Goal: Information Seeking & Learning: Find specific fact

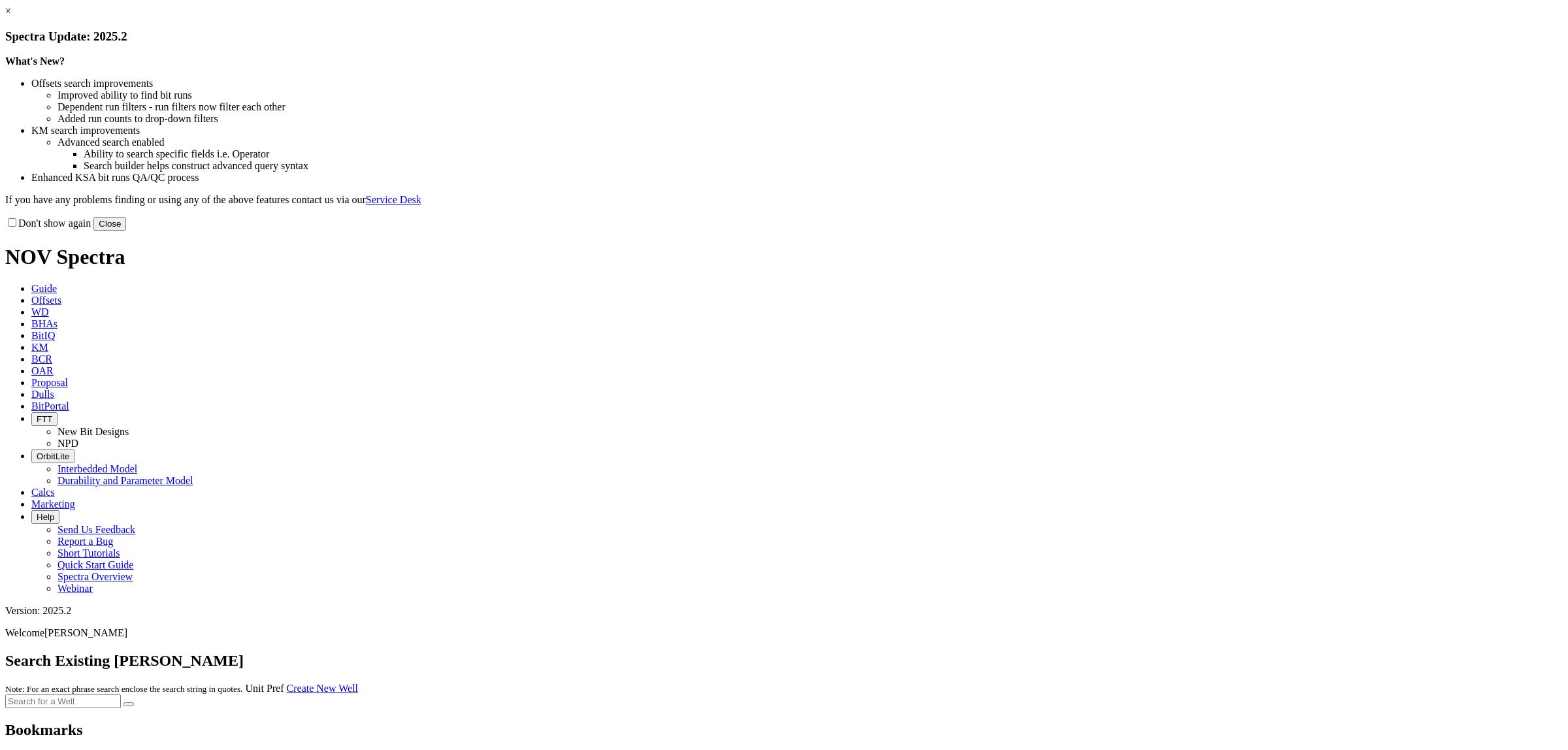
click at [11, 16] on link "×" at bounding box center [8, 11] width 6 height 11
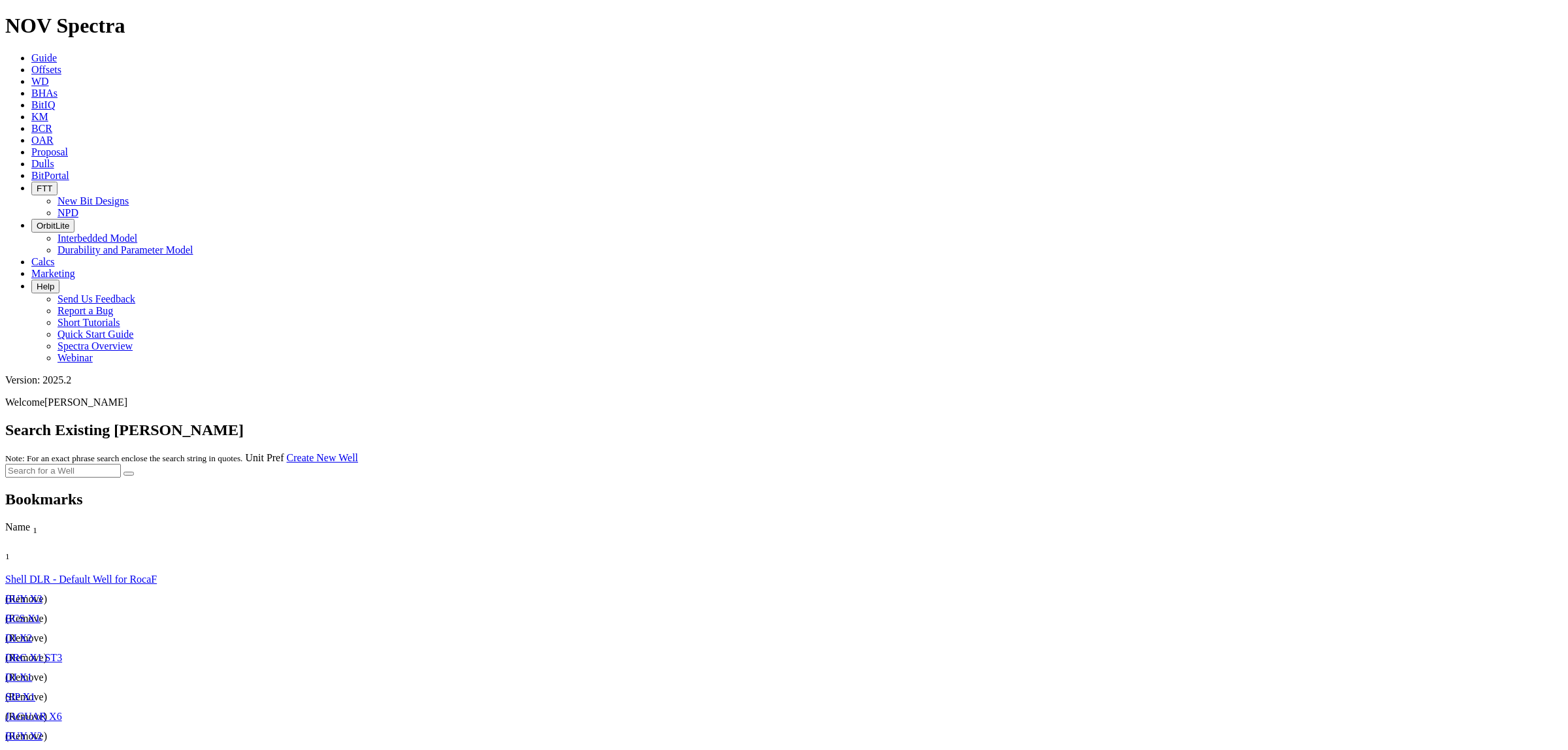
click at [49, 111] on span "KM" at bounding box center [40, 116] width 17 height 11
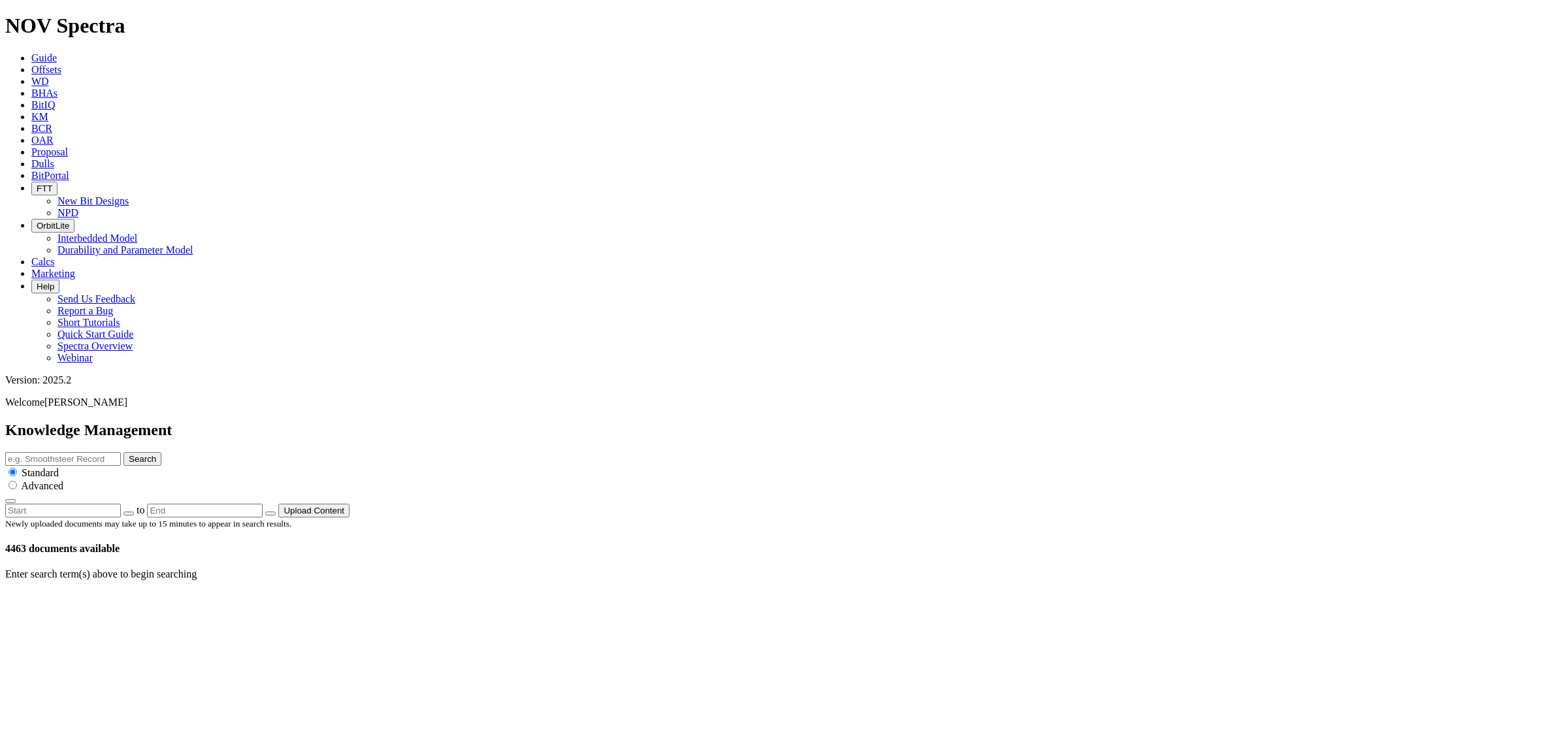
click at [121, 452] on input "text" at bounding box center [63, 459] width 116 height 14
type input "DLR horizontal"
click at [123, 452] on button "Search" at bounding box center [142, 459] width 38 height 14
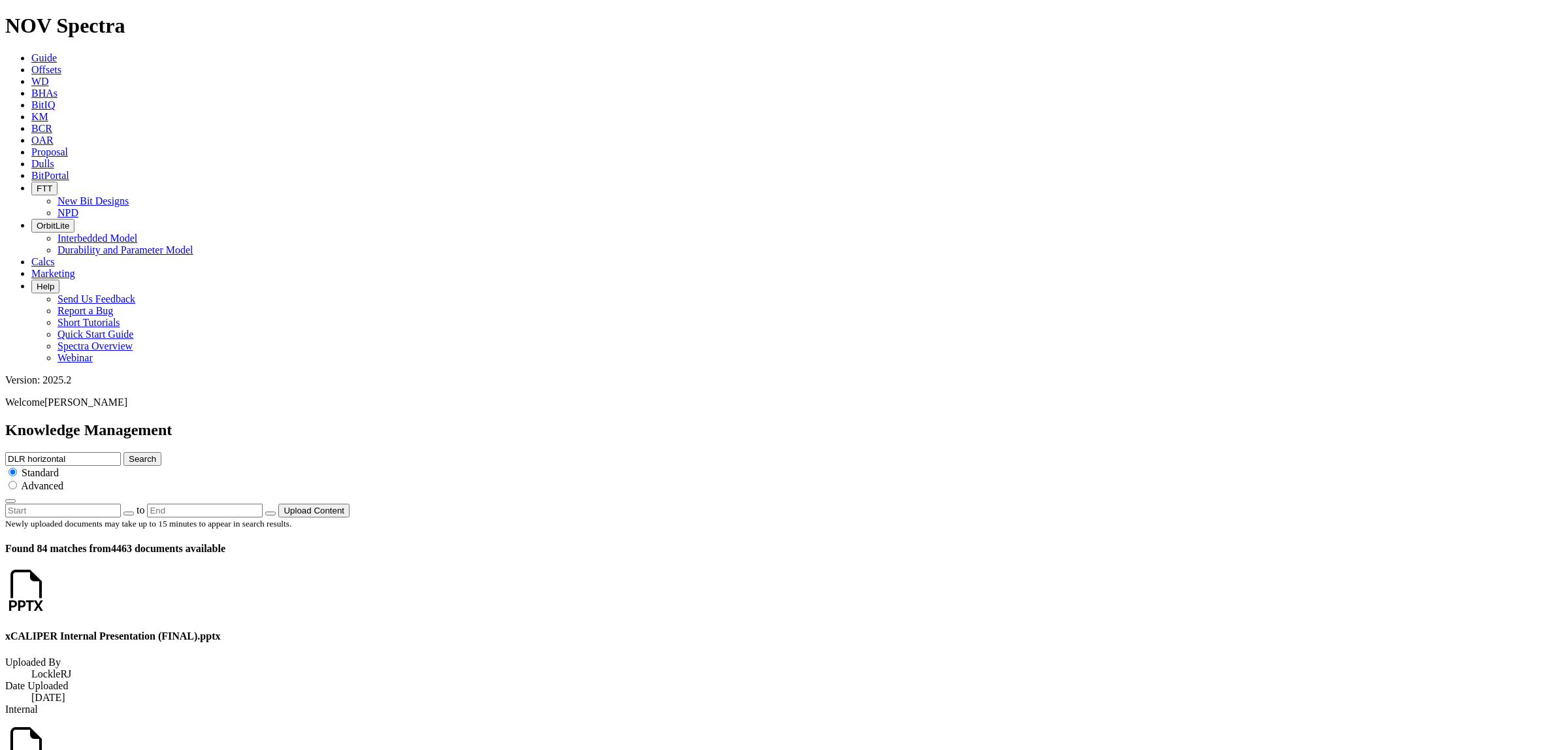
click at [47, 598] on icon at bounding box center [47, 603] width 0 height 11
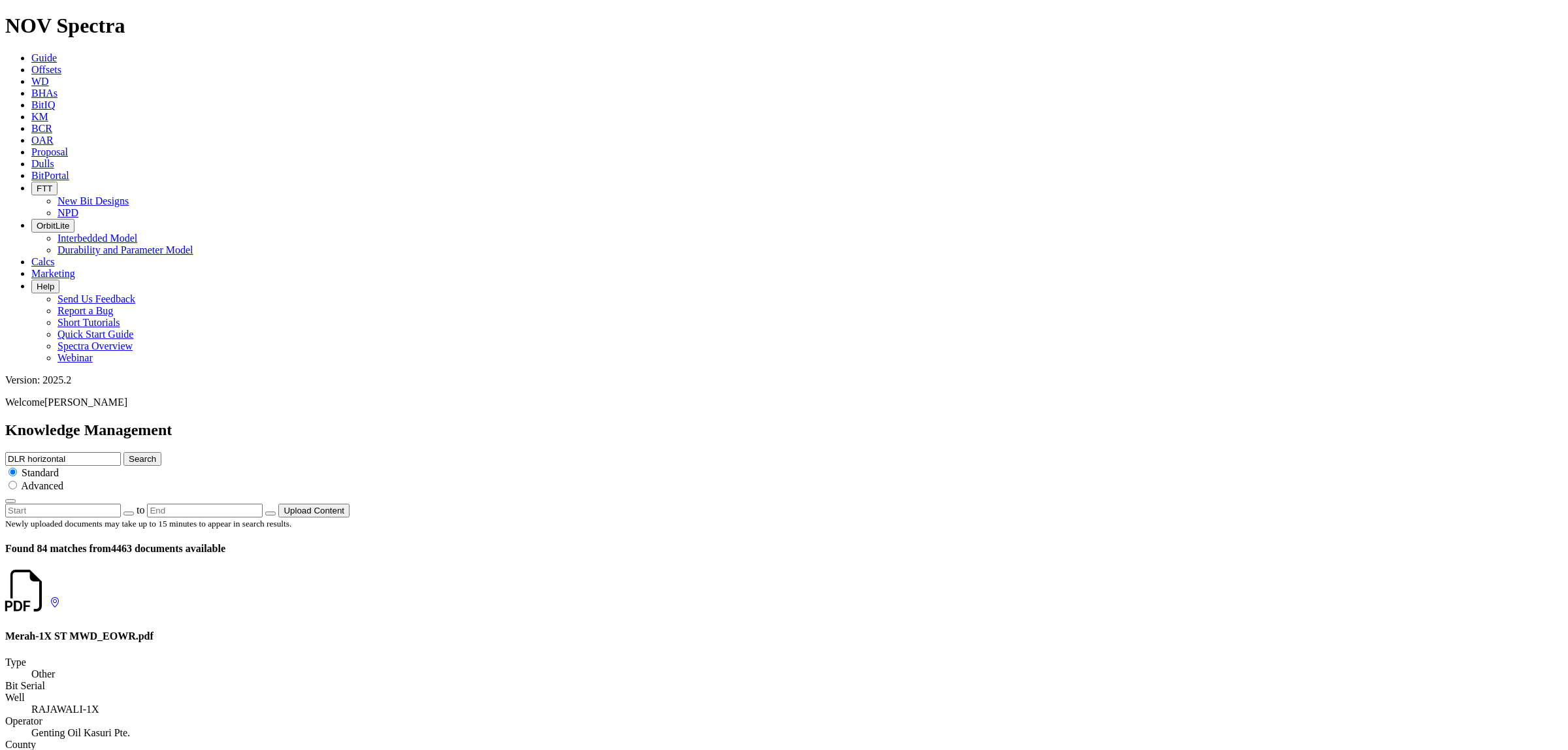
scroll to position [2215, 0]
click at [121, 452] on input "DLR horizontal" at bounding box center [63, 459] width 116 height 14
type input "DLR performance"
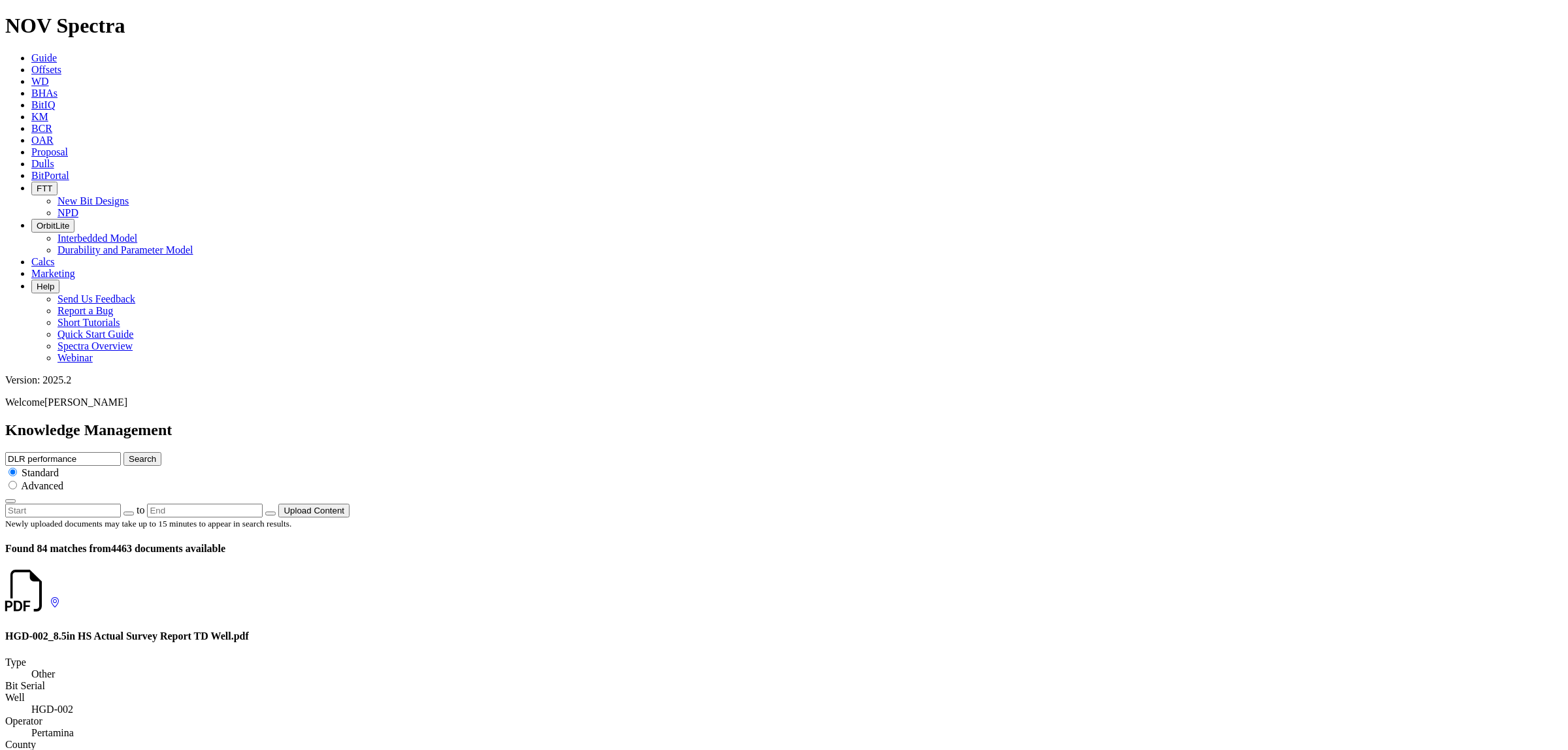
click at [123, 452] on button "Search" at bounding box center [142, 459] width 38 height 14
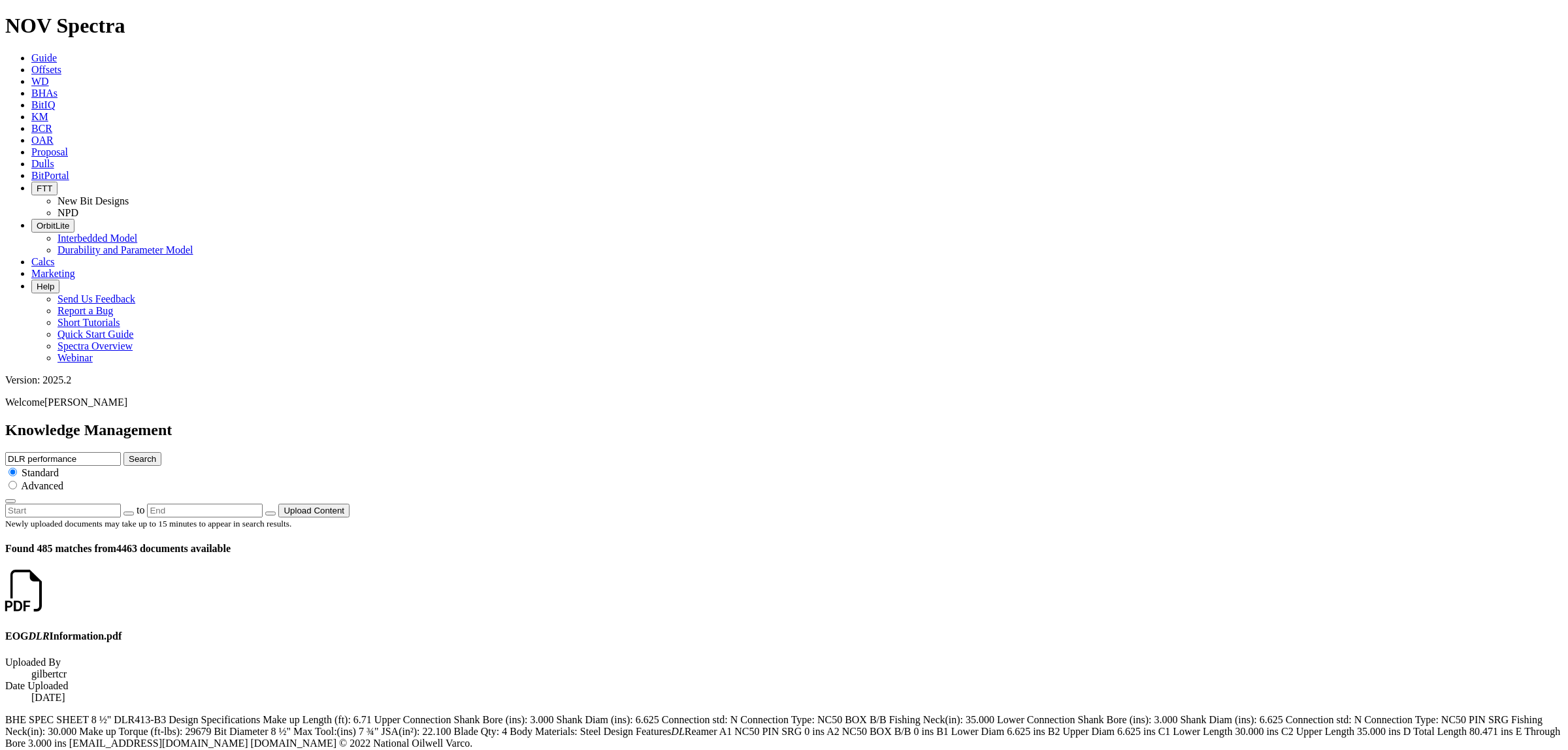
click at [121, 452] on input "DLR performance" at bounding box center [63, 459] width 116 height 14
click at [17, 480] on input "radio" at bounding box center [12, 484] width 8 height 8
radio input "true"
radio input "false"
click at [121, 452] on input "DLR performance" at bounding box center [63, 459] width 116 height 14
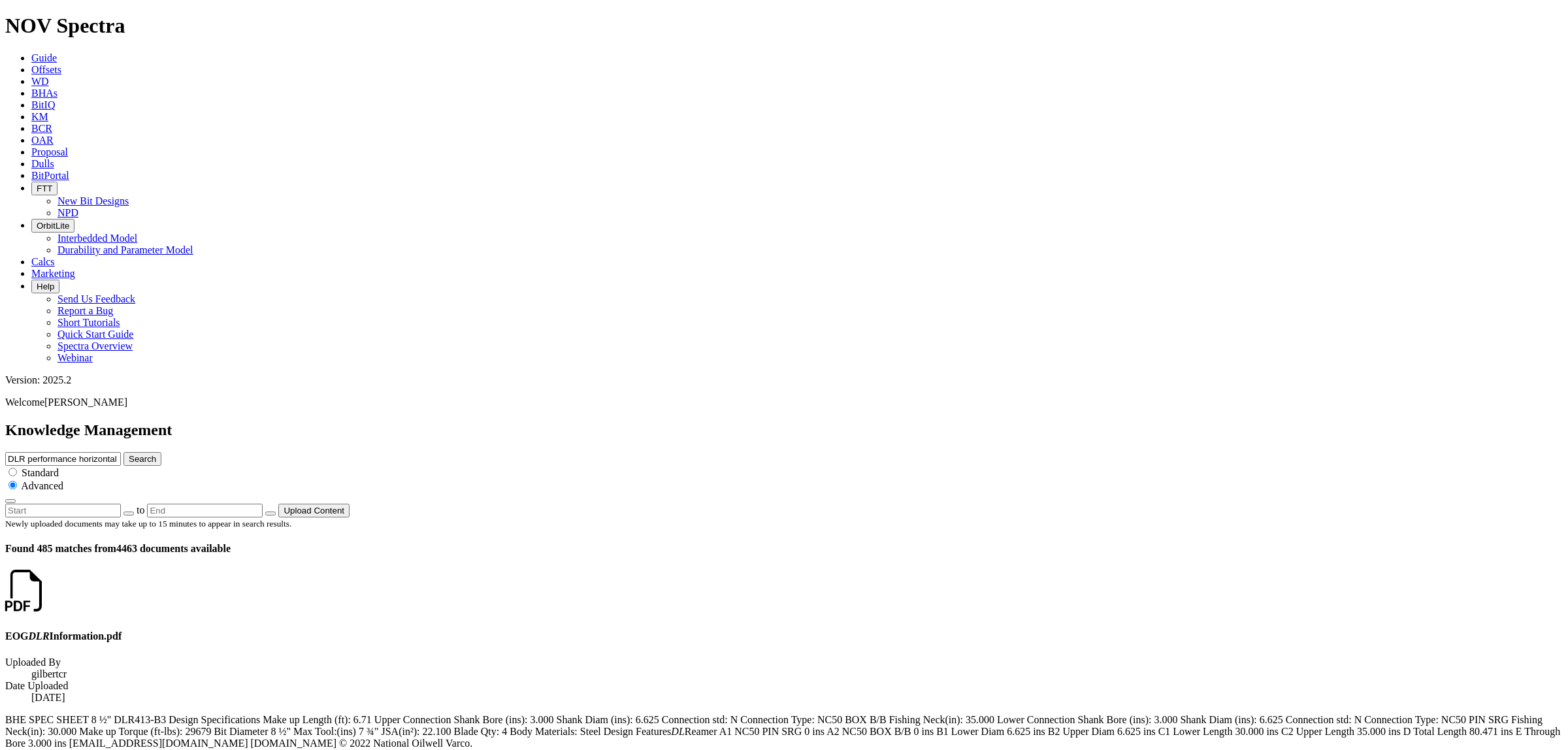
type input "DLR performance horizontal"
click at [123, 452] on button "Search" at bounding box center [142, 459] width 38 height 14
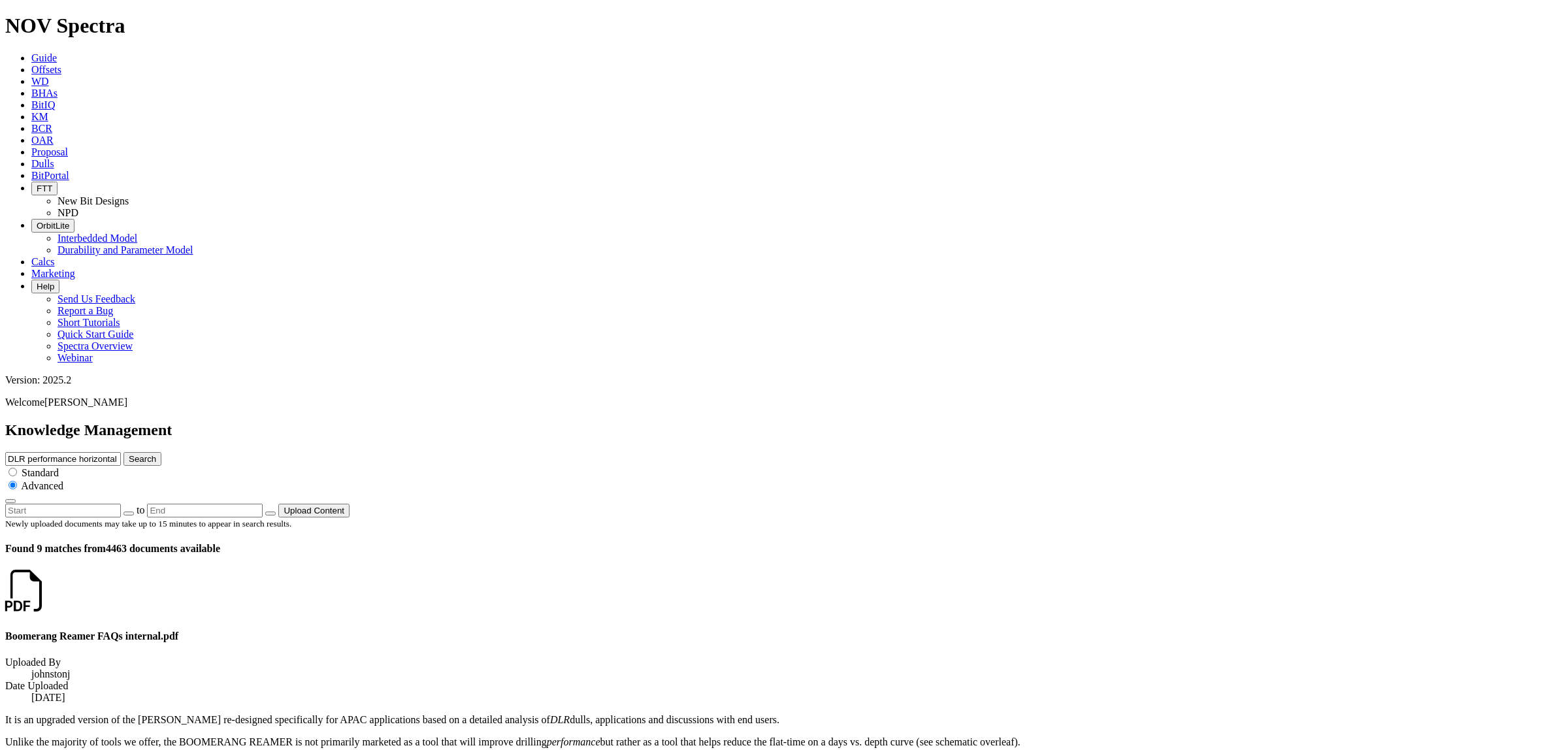
click at [121, 452] on input "DLR performance horizontal" at bounding box center [63, 459] width 116 height 14
type input "DLR performance"
click at [123, 452] on button "Search" at bounding box center [142, 459] width 38 height 14
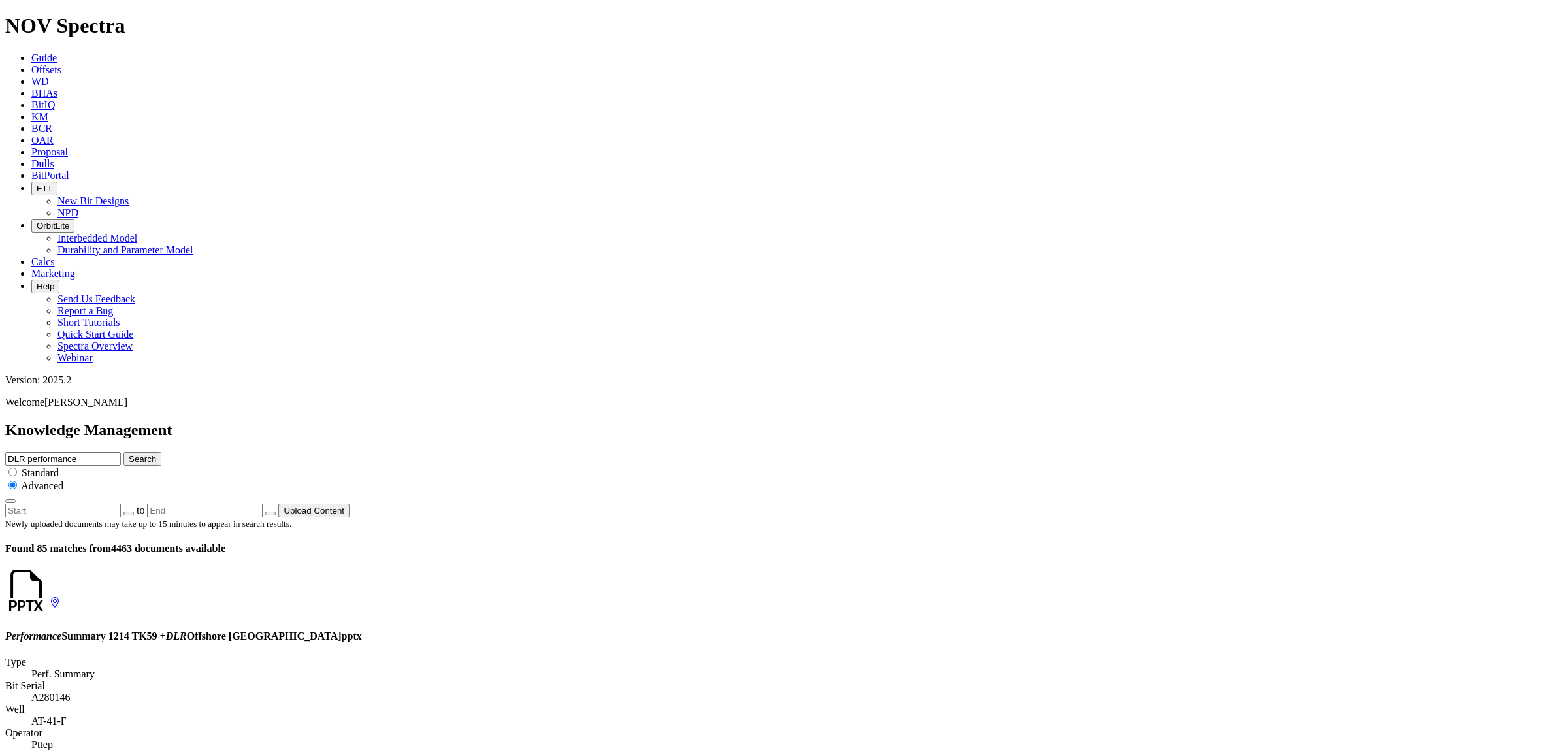
click at [11, 501] on icon "button" at bounding box center [11, 501] width 0 height 0
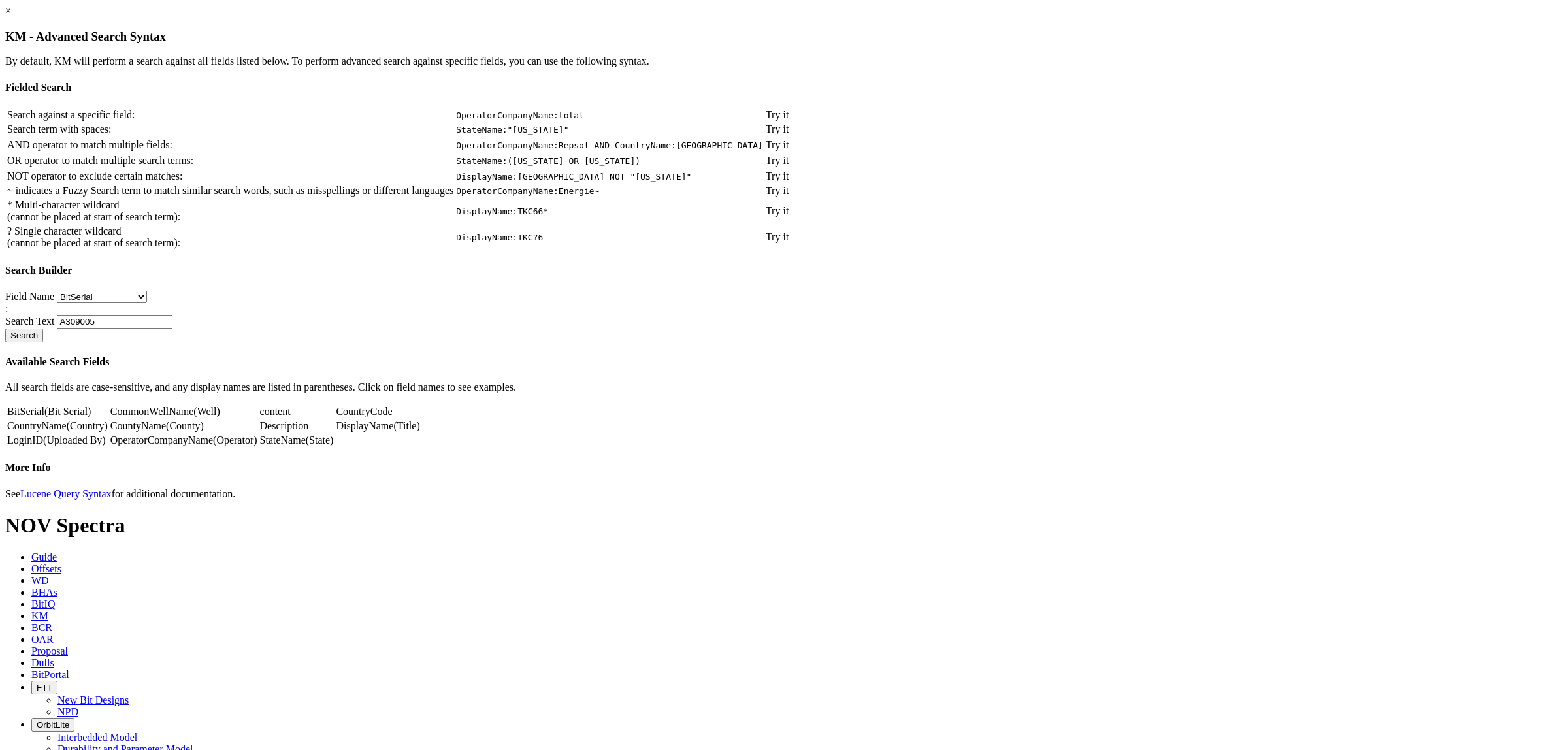
click at [543, 243] on code "DisplayName:TKC?6" at bounding box center [499, 237] width 87 height 10
click at [11, 16] on link "×" at bounding box center [8, 11] width 6 height 11
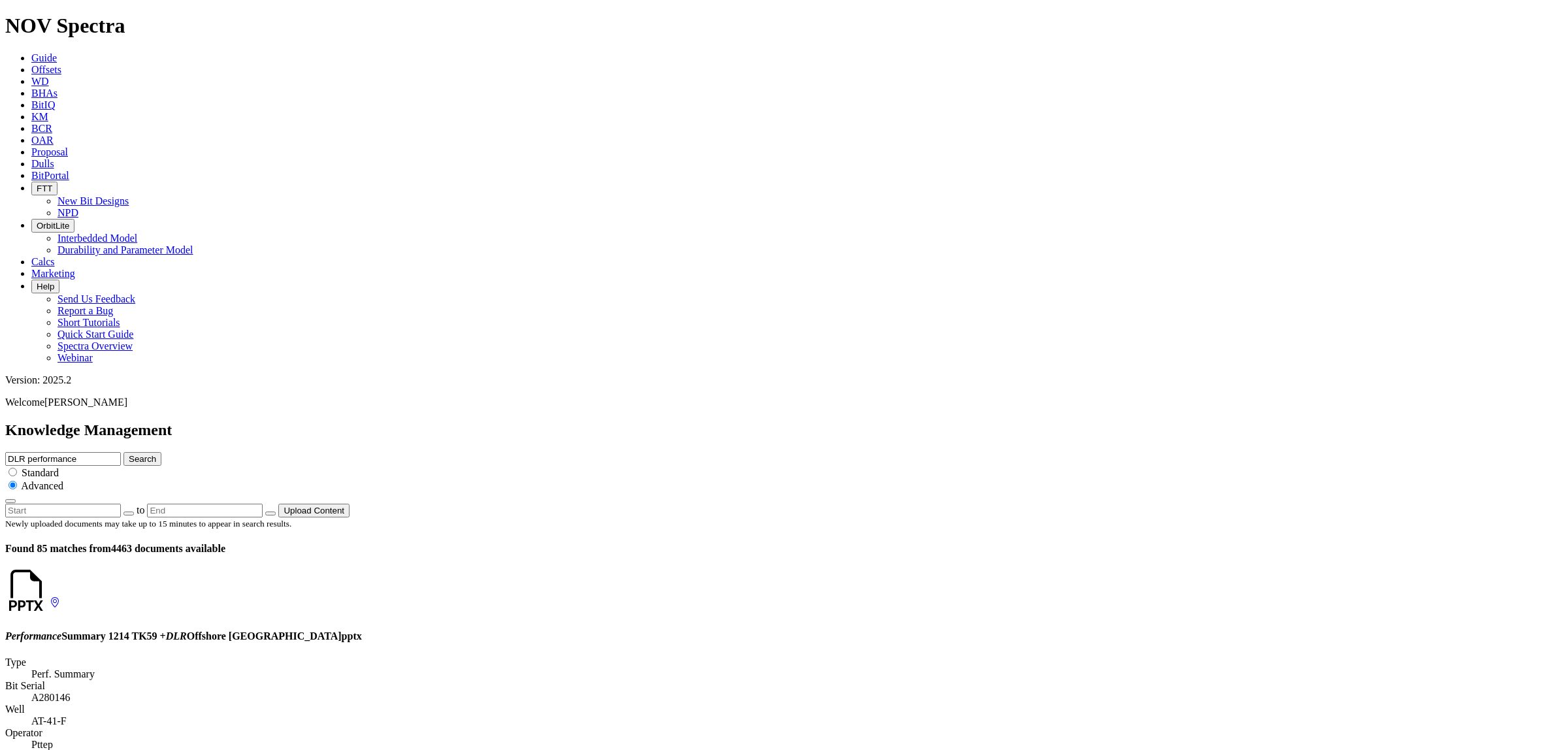
click at [121, 452] on input "DLR performance" at bounding box center [63, 459] width 116 height 14
click at [123, 452] on button "Search" at bounding box center [142, 459] width 38 height 14
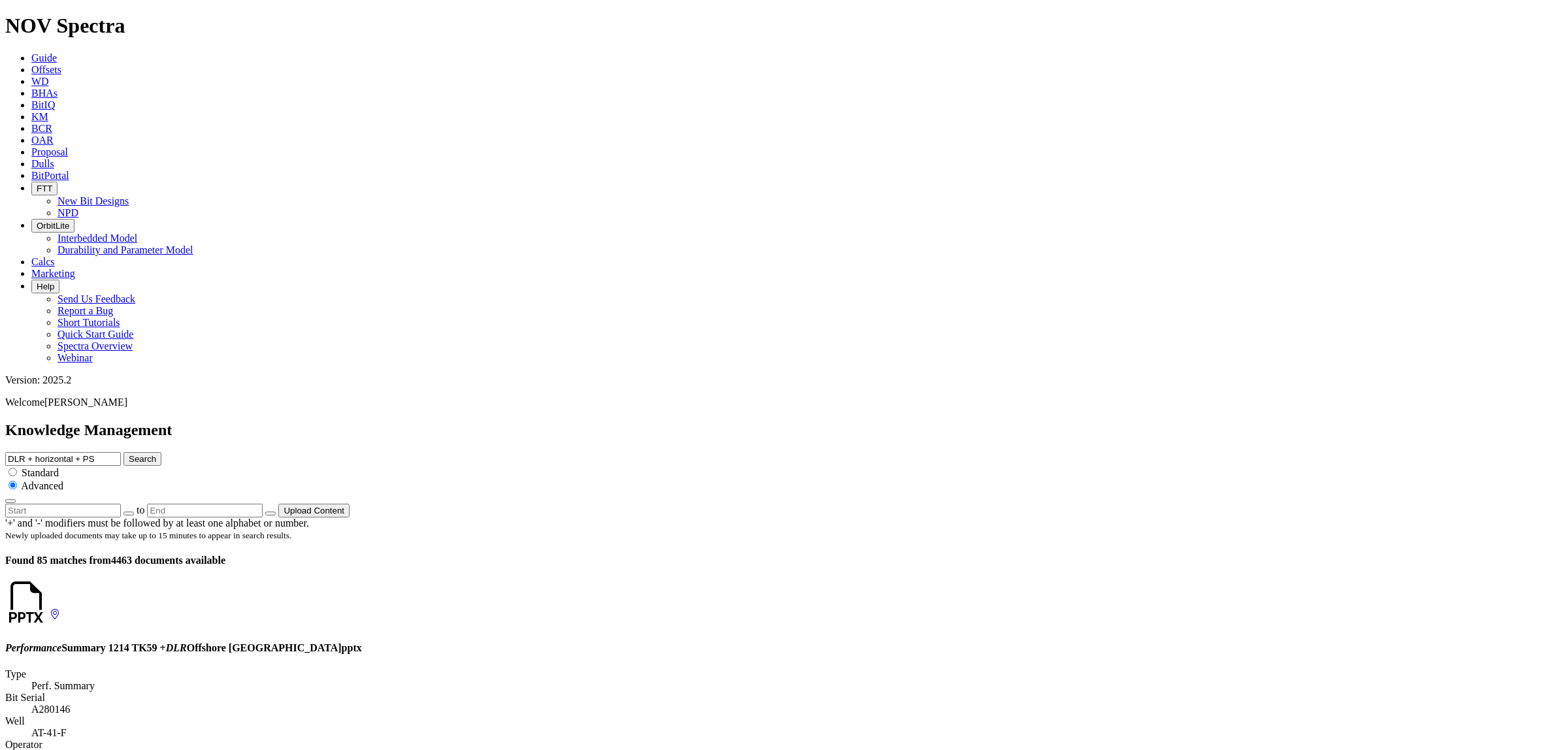
click at [121, 452] on input "DLR + horizontal + PS" at bounding box center [63, 459] width 116 height 14
click at [121, 452] on input "DLR horizontal + PS" at bounding box center [63, 459] width 116 height 14
type input "DLR horizontal PS"
click at [123, 452] on button "Search" at bounding box center [142, 459] width 38 height 14
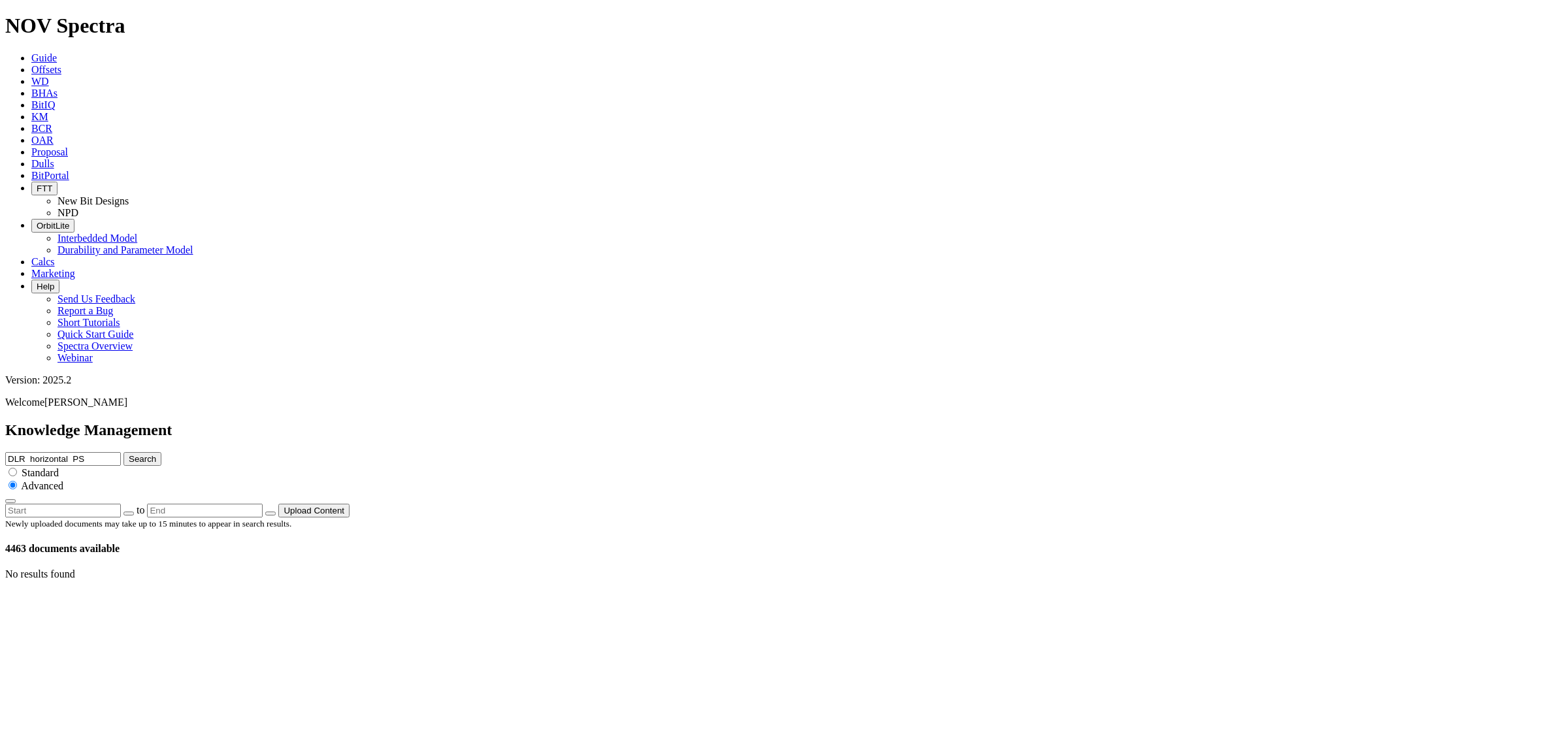
click at [121, 452] on input "DLR horizontal PS" at bounding box center [63, 459] width 116 height 14
type input "DLR horizontal Performance"
click at [123, 452] on button "Search" at bounding box center [142, 459] width 38 height 14
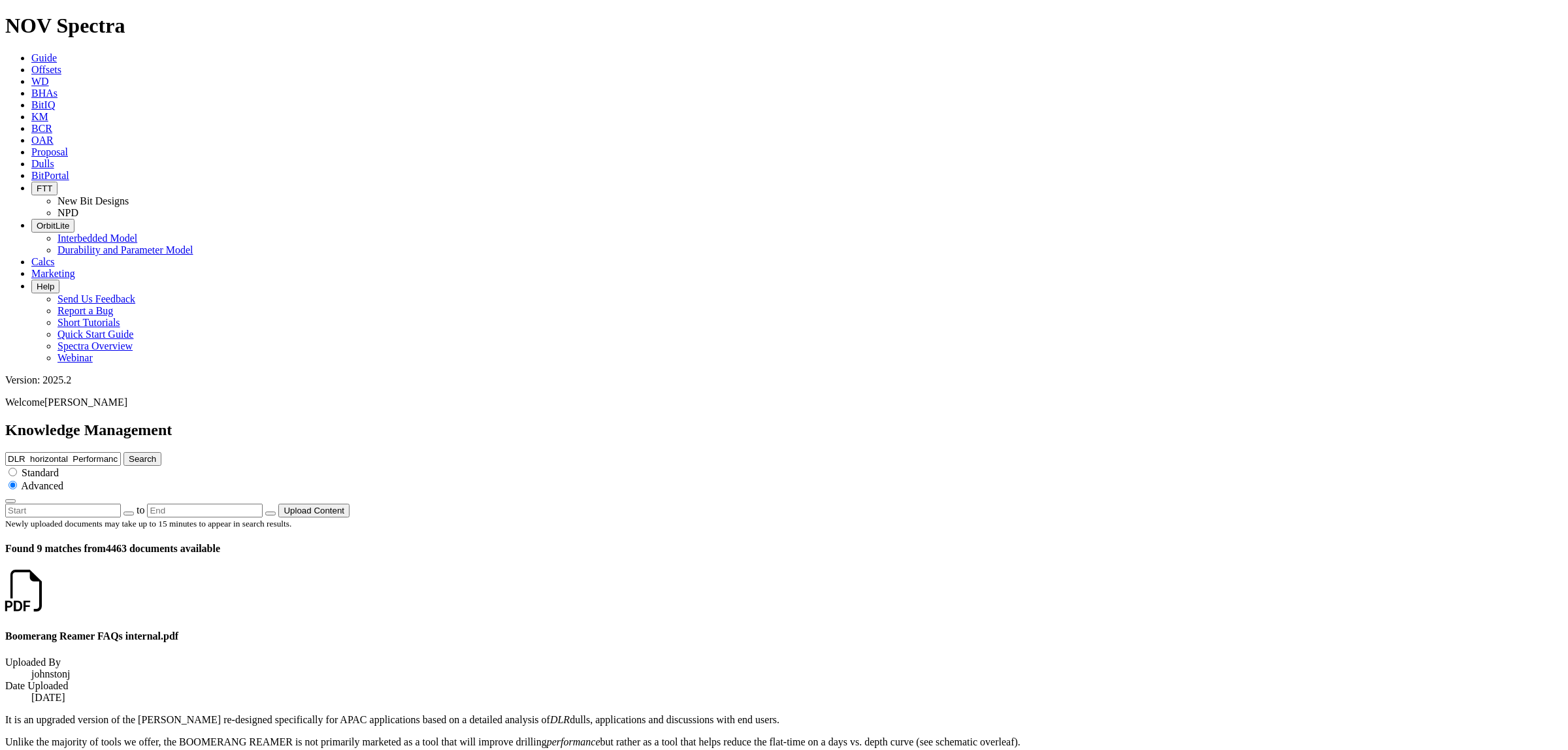
click at [121, 452] on input "DLR horizontal Performance" at bounding box center [63, 459] width 116 height 14
type input "DLR Performance"
click at [123, 452] on button "Search" at bounding box center [142, 459] width 38 height 14
